Goal: Task Accomplishment & Management: Use online tool/utility

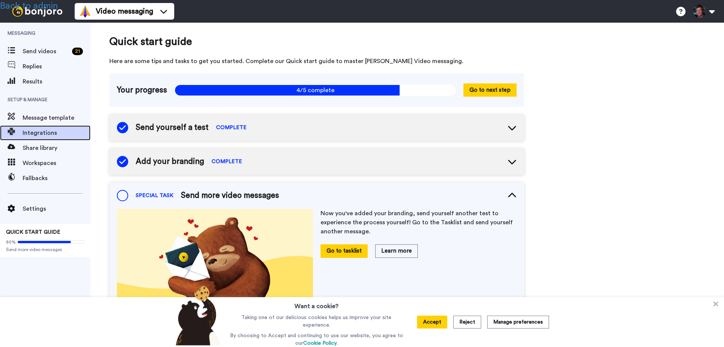
scroll to position [39, 0]
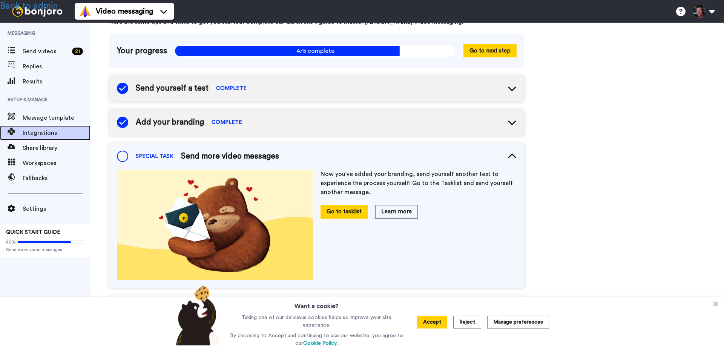
click at [35, 130] on span "Integrations" at bounding box center [57, 132] width 68 height 9
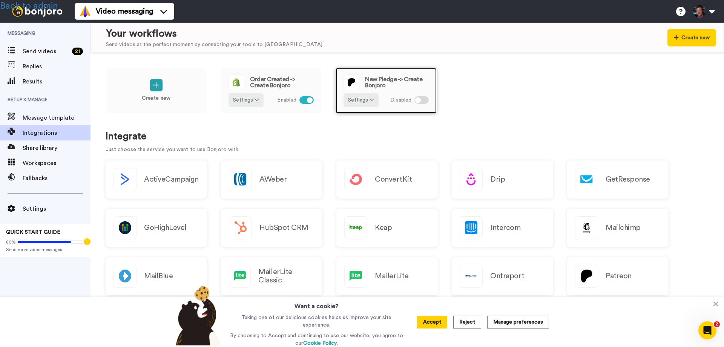
click at [374, 83] on span "New Pledge -> Create Bonjoro" at bounding box center [397, 82] width 64 height 12
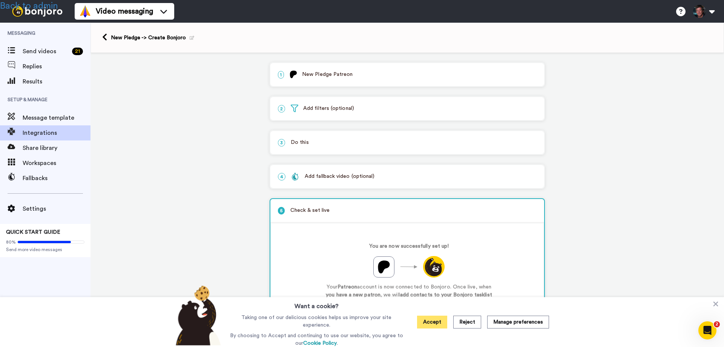
click at [434, 326] on button "Accept" at bounding box center [432, 321] width 30 height 13
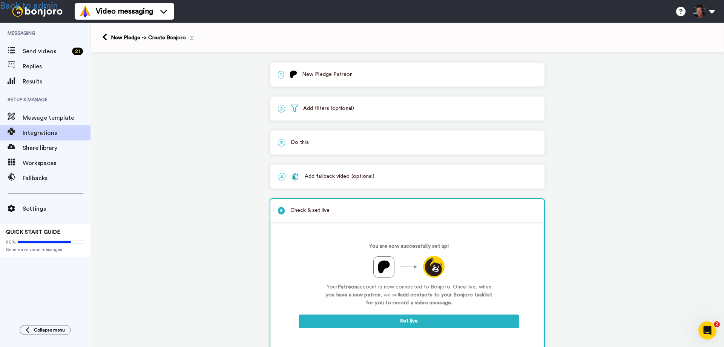
click at [313, 73] on p "1 New Pledge Patreon" at bounding box center [407, 75] width 259 height 8
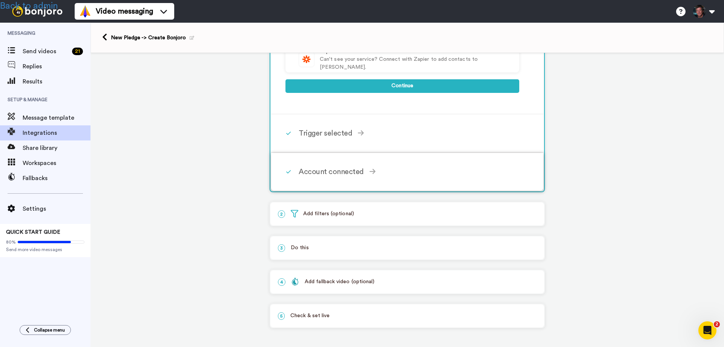
click at [329, 173] on div "Account connected" at bounding box center [409, 171] width 221 height 11
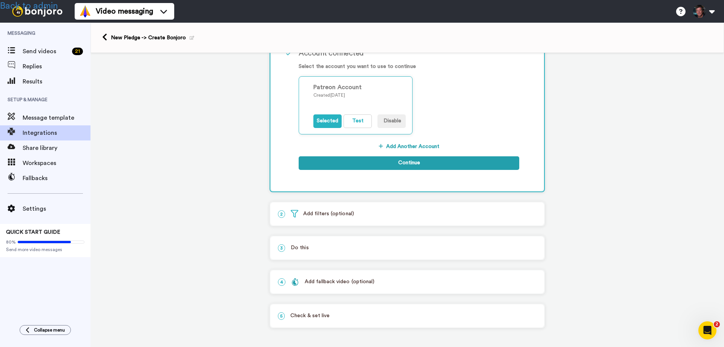
scroll to position [130, 0]
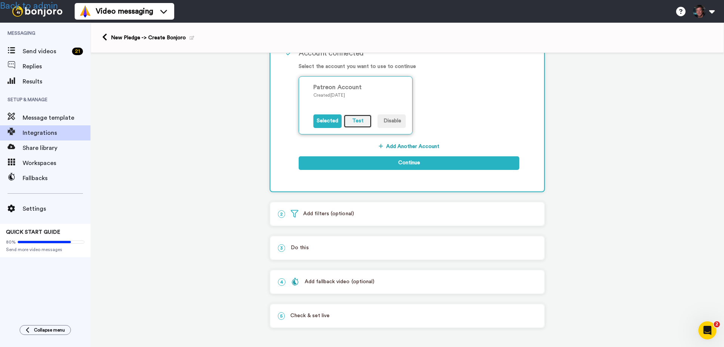
click at [347, 121] on button "Test" at bounding box center [358, 121] width 28 height 14
click at [101, 234] on div "1 New Pledge Patreon Service selected ActiveCampaign AWeber Bonjoro ConvertKit …" at bounding box center [408, 135] width 634 height 424
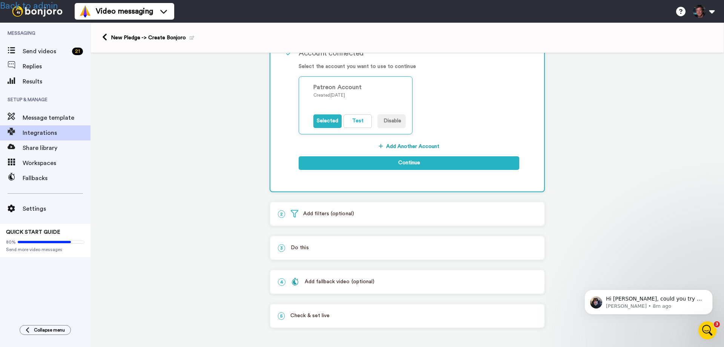
scroll to position [0, 0]
click at [36, 5] on link "Back to admin" at bounding box center [29, 6] width 58 height 9
